Goal: Check status: Check status

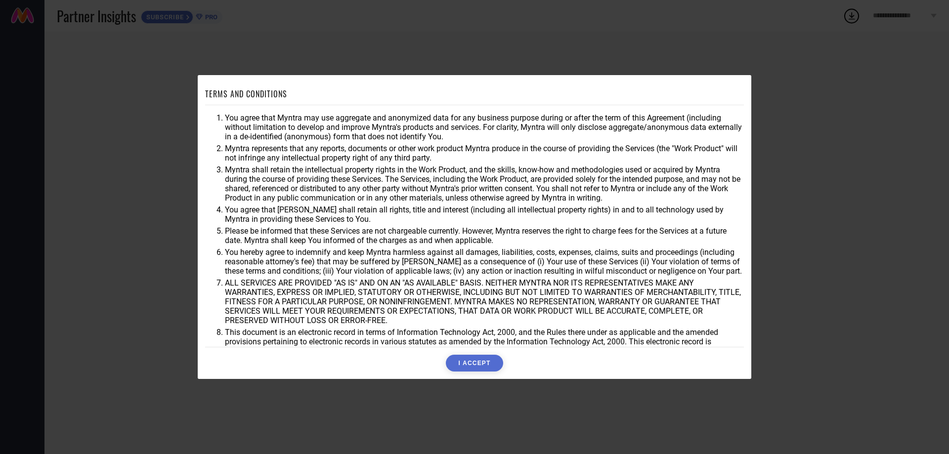
click at [466, 359] on button "I ACCEPT" at bounding box center [474, 363] width 57 height 17
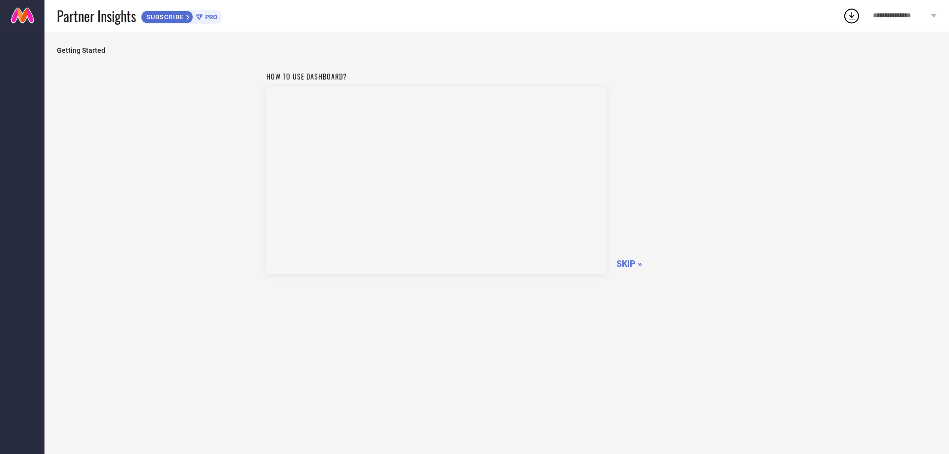
click at [624, 262] on span "SKIP »" at bounding box center [629, 263] width 26 height 10
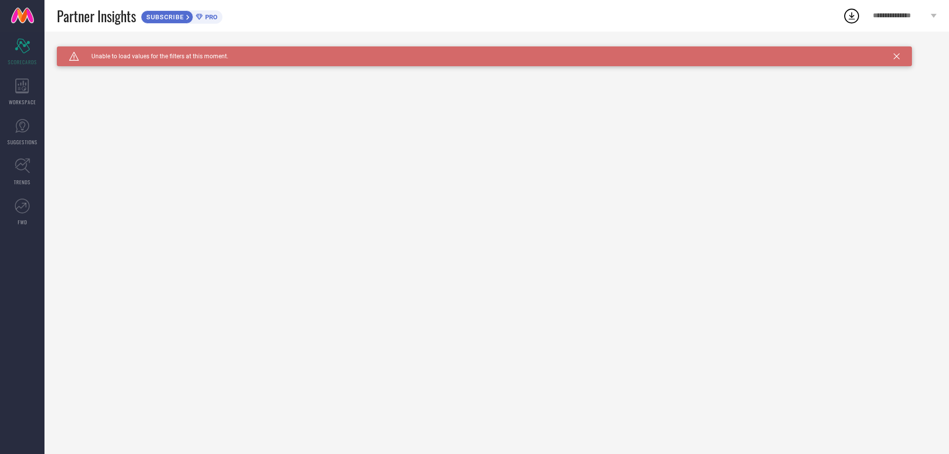
click at [924, 17] on span "**********" at bounding box center [900, 16] width 55 height 8
click at [179, 61] on div "Caution Created with Sketch. Unable to load values for the filters at this mome…" at bounding box center [484, 56] width 855 height 20
